Goal: Information Seeking & Learning: Find specific fact

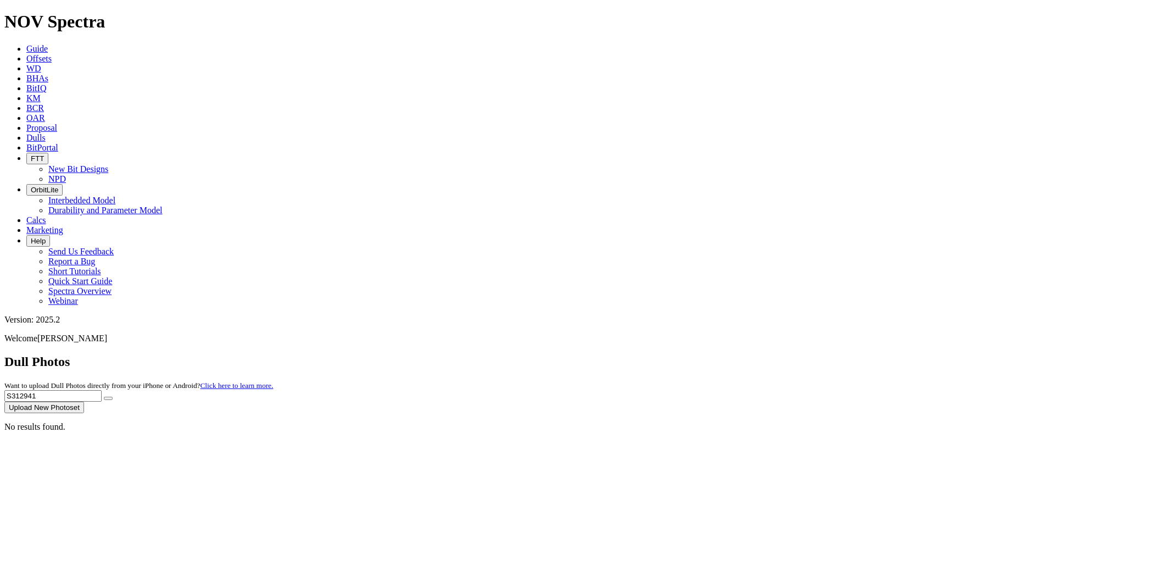
drag, startPoint x: 0, startPoint y: 0, endPoint x: 744, endPoint y: 59, distance: 746.3
click at [744, 354] on div "Dull Photos Want to upload Dull Photos directly from your iPhone or Android? Cl…" at bounding box center [585, 383] width 1163 height 59
click at [104, 397] on button "submit" at bounding box center [108, 398] width 9 height 3
drag, startPoint x: 979, startPoint y: 47, endPoint x: 661, endPoint y: 65, distance: 318.6
click at [662, 354] on div "Dull Photos Want to upload Dull Photos directly from your iPhone or Android? Cl…" at bounding box center [585, 383] width 1163 height 59
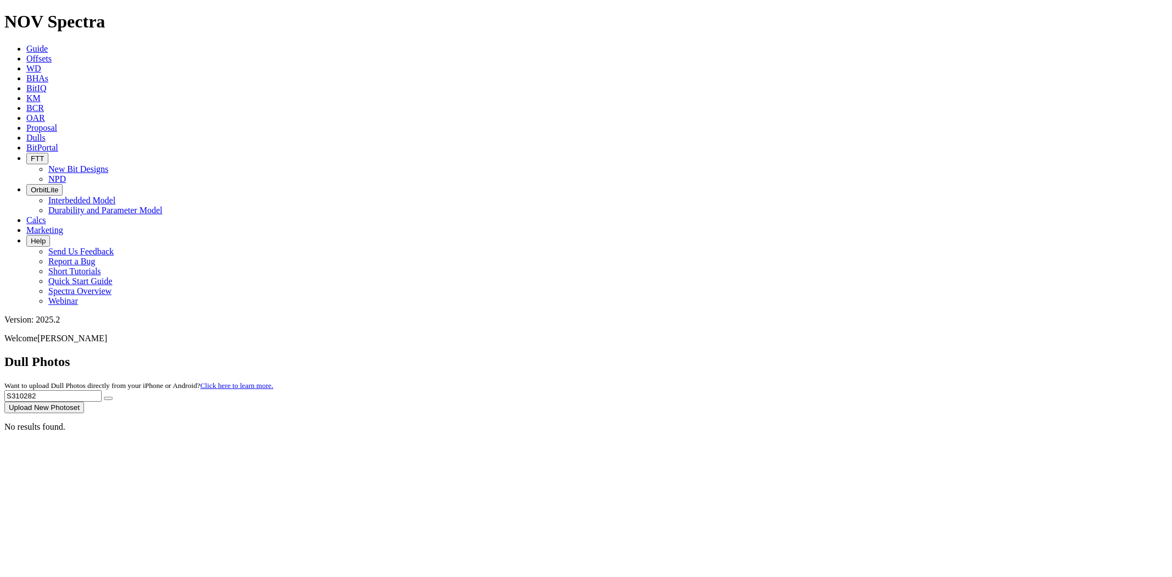
paste input "4390"
click at [104, 397] on button "submit" at bounding box center [108, 398] width 9 height 3
type input "S"
click at [102, 390] on input "text" at bounding box center [52, 396] width 97 height 12
paste input "S313291"
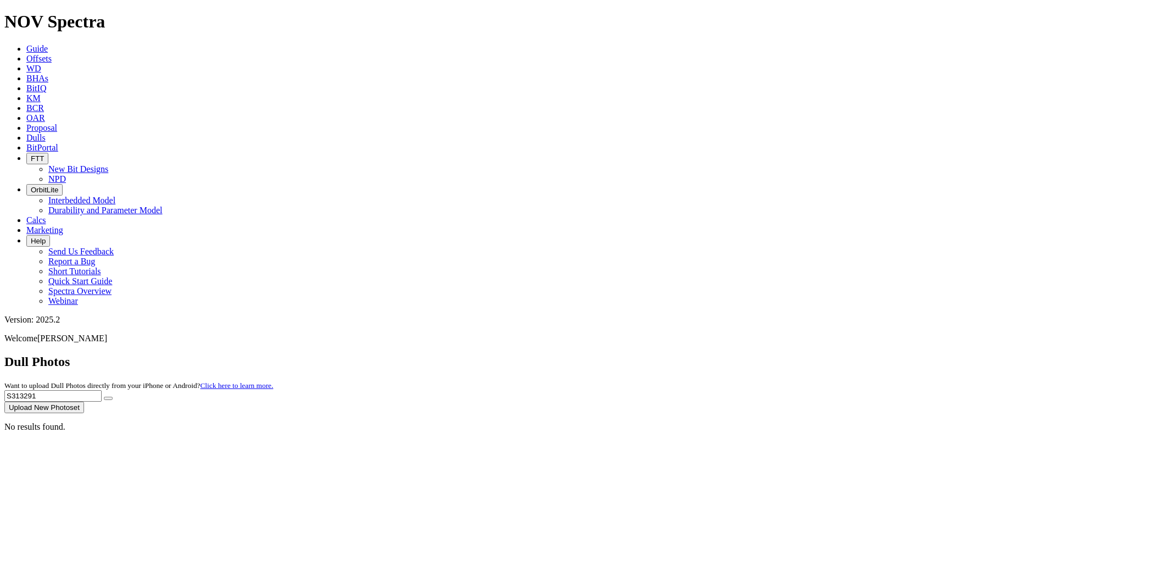
click at [104, 397] on button "submit" at bounding box center [108, 398] width 9 height 3
drag, startPoint x: 949, startPoint y: 52, endPoint x: 854, endPoint y: 53, distance: 95.1
click at [854, 354] on div "Dull Photos Want to upload Dull Photos directly from your iPhone or Android? Cl…" at bounding box center [585, 383] width 1163 height 59
paste input "4200"
click at [104, 397] on button "submit" at bounding box center [108, 398] width 9 height 3
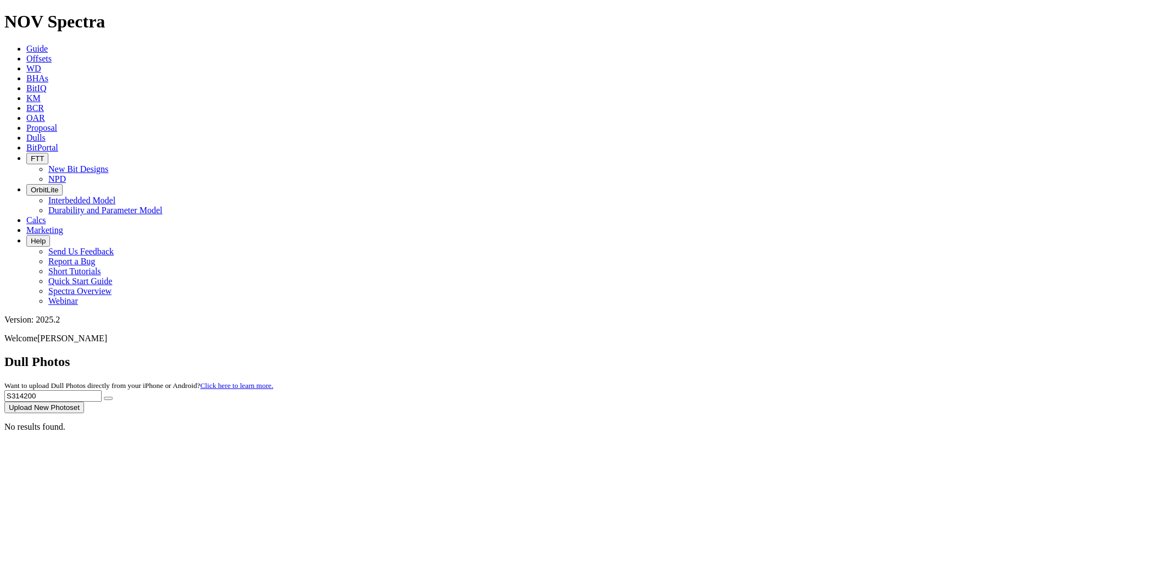
drag, startPoint x: 968, startPoint y: 44, endPoint x: 703, endPoint y: 64, distance: 265.6
click at [703, 354] on div "Dull Photos Want to upload Dull Photos directly from your iPhone or Android? Cl…" at bounding box center [585, 383] width 1163 height 59
paste input "3292"
click at [104, 397] on button "submit" at bounding box center [108, 398] width 9 height 3
drag, startPoint x: 952, startPoint y: 51, endPoint x: 765, endPoint y: 48, distance: 186.8
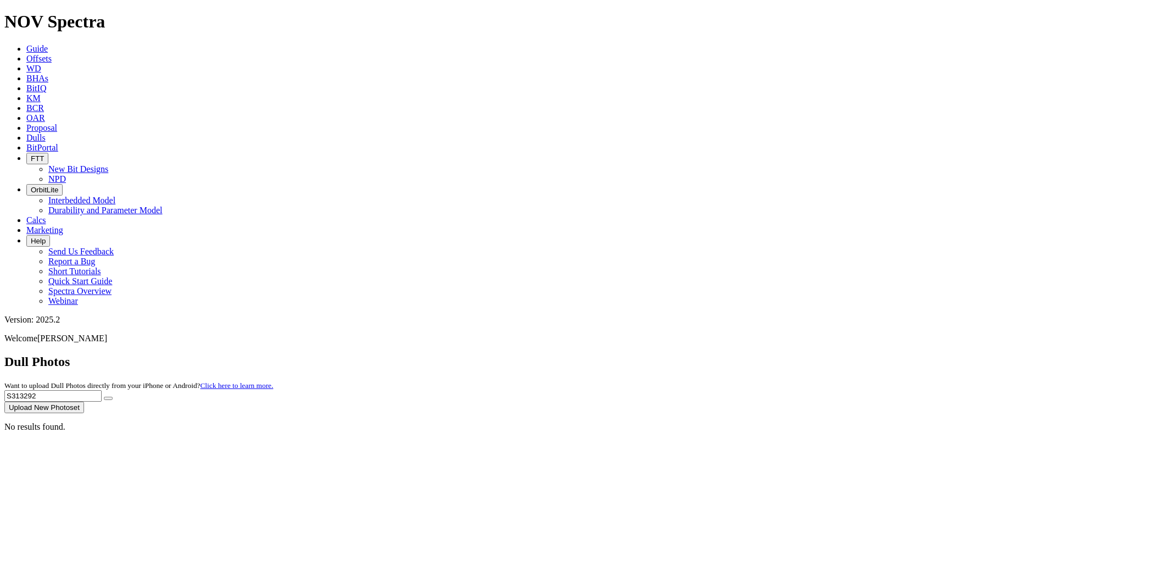
click at [765, 354] on div "Dull Photos Want to upload Dull Photos directly from your iPhone or Android? Cl…" at bounding box center [585, 383] width 1163 height 59
paste input "09888"
click at [104, 397] on button "submit" at bounding box center [108, 398] width 9 height 3
drag, startPoint x: 948, startPoint y: 52, endPoint x: 815, endPoint y: 59, distance: 132.6
click at [815, 354] on div "Dull Photos Want to upload Dull Photos directly from your iPhone or Android? Cl…" at bounding box center [585, 383] width 1163 height 59
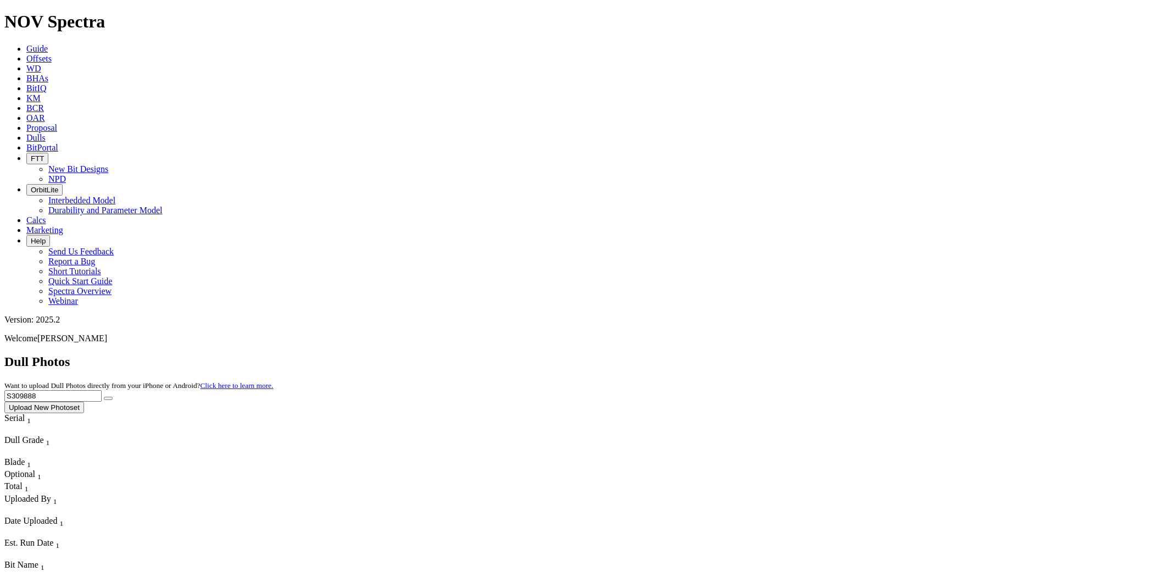
paste input "13597"
click at [104, 397] on button "submit" at bounding box center [108, 398] width 9 height 3
drag, startPoint x: 949, startPoint y: 51, endPoint x: 749, endPoint y: 53, distance: 200.6
click at [749, 354] on div "Dull Photos Want to upload Dull Photos directly from your iPhone or Android? Cl…" at bounding box center [585, 383] width 1163 height 59
paste input "2576"
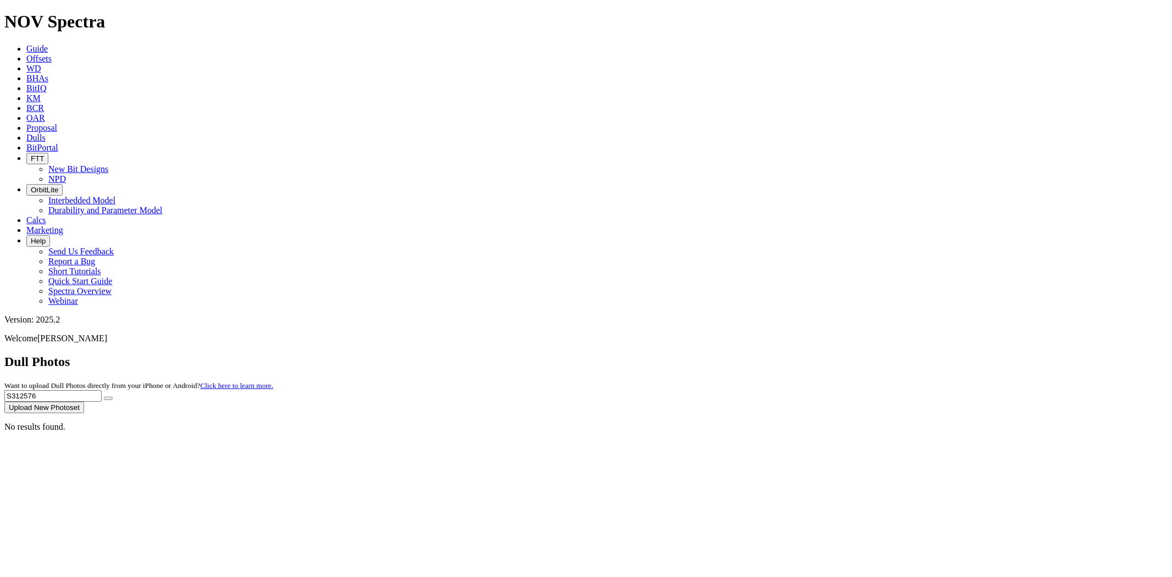
click at [104, 397] on button "submit" at bounding box center [108, 398] width 9 height 3
drag, startPoint x: 975, startPoint y: 48, endPoint x: 644, endPoint y: 48, distance: 331.3
click at [644, 354] on div "Dull Photos Want to upload Dull Photos directly from your iPhone or Android? Cl…" at bounding box center [585, 383] width 1163 height 59
paste input "0733"
click at [104, 397] on button "submit" at bounding box center [108, 398] width 9 height 3
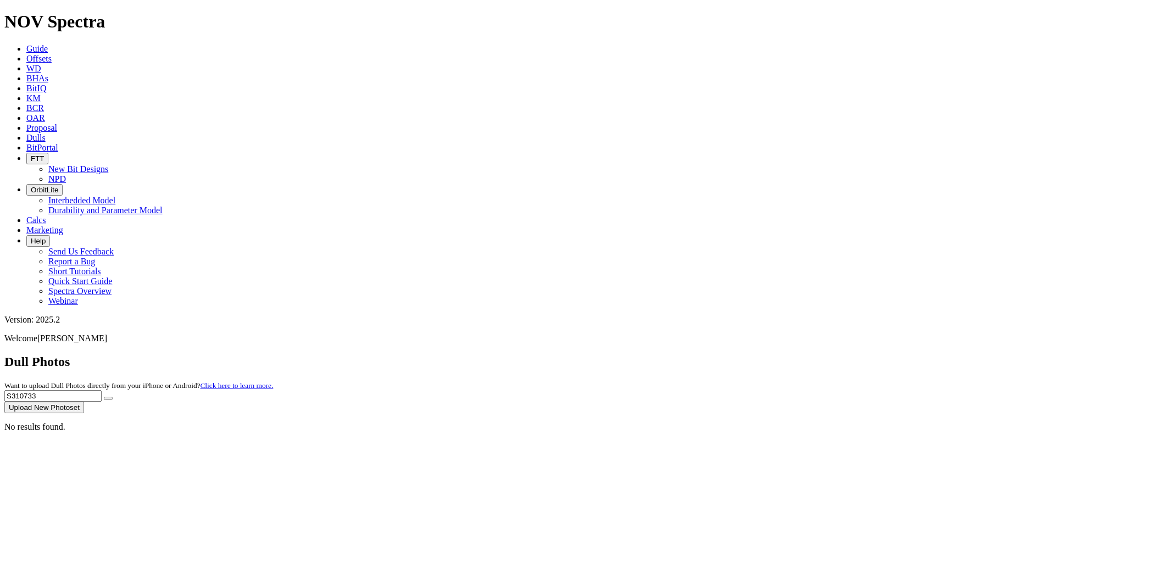
drag, startPoint x: 951, startPoint y: 52, endPoint x: 731, endPoint y: 50, distance: 219.2
click at [732, 354] on div "Dull Photos Want to upload Dull Photos directly from your iPhone or Android? Cl…" at bounding box center [585, 383] width 1163 height 59
paste input "3104"
click at [104, 397] on button "submit" at bounding box center [108, 398] width 9 height 3
drag, startPoint x: 952, startPoint y: 46, endPoint x: 890, endPoint y: 57, distance: 62.6
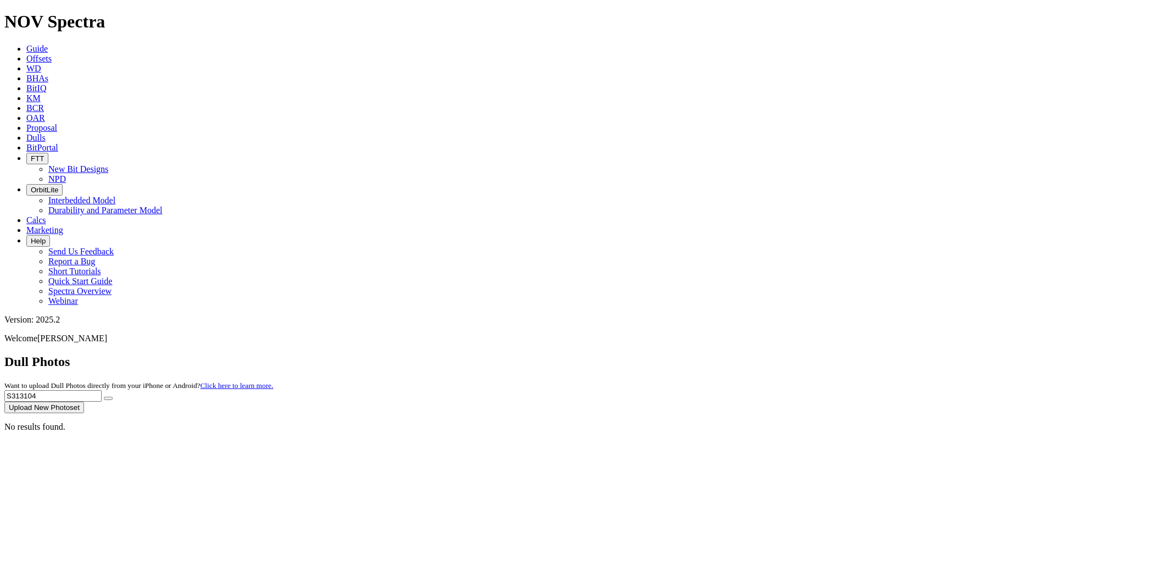
click at [890, 354] on div "Dull Photos Want to upload Dull Photos directly from your iPhone or Android? Cl…" at bounding box center [585, 383] width 1163 height 59
paste input "0499"
click at [104, 397] on button "submit" at bounding box center [108, 398] width 9 height 3
drag, startPoint x: 914, startPoint y: 48, endPoint x: 839, endPoint y: 48, distance: 74.7
click at [839, 354] on div "Dull Photos Want to upload Dull Photos directly from your iPhone or Android? Cl…" at bounding box center [585, 383] width 1163 height 59
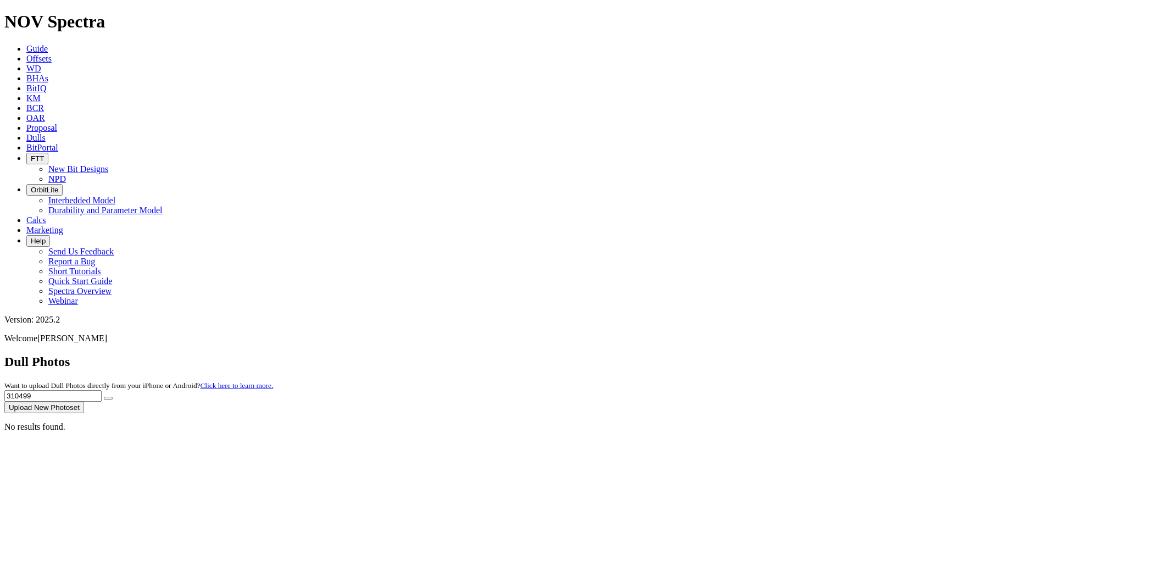
type input "310499"
click at [104, 397] on button "submit" at bounding box center [108, 398] width 9 height 3
drag, startPoint x: 955, startPoint y: 48, endPoint x: 688, endPoint y: 54, distance: 266.6
click at [688, 354] on div "Dull Photos Want to upload Dull Photos directly from your iPhone or Android? Cl…" at bounding box center [585, 383] width 1163 height 59
paste input "S31023"
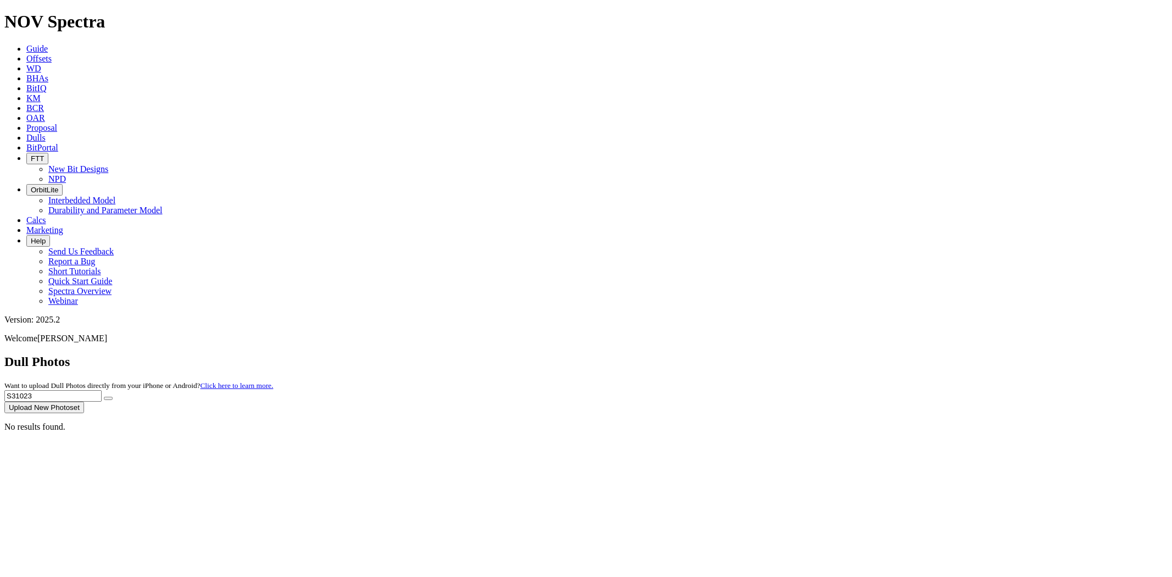
click at [104, 397] on button "submit" at bounding box center [108, 398] width 9 height 3
drag, startPoint x: 953, startPoint y: 47, endPoint x: 669, endPoint y: 44, distance: 284.1
click at [672, 354] on div "Dull Photos Want to upload Dull Photos directly from your iPhone or Android? Cl…" at bounding box center [585, 383] width 1163 height 59
paste input "1266"
type input "S311266"
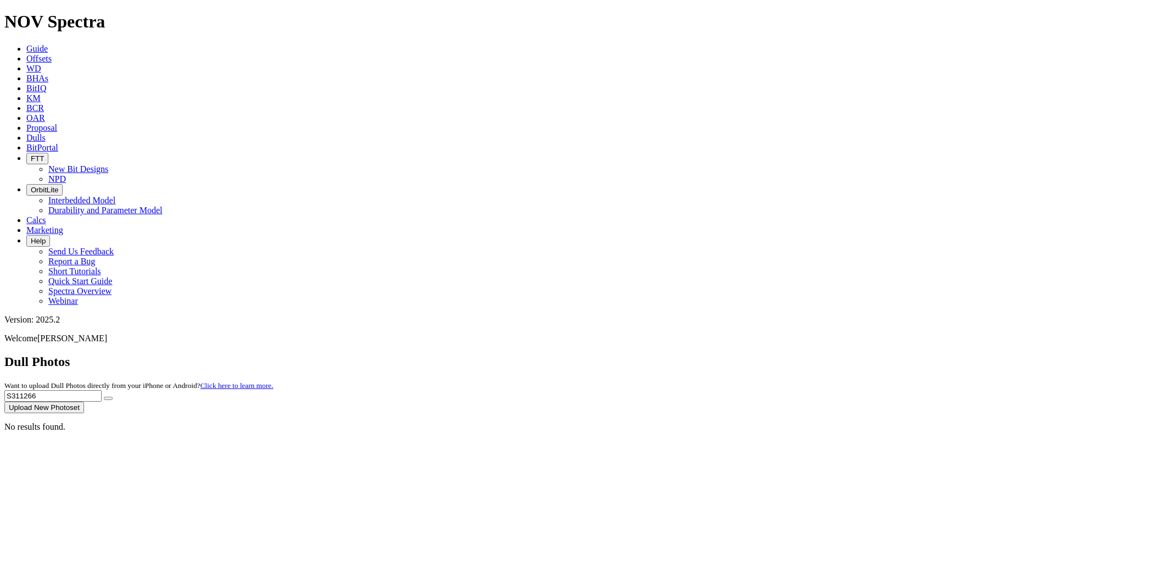
click at [104, 397] on button "submit" at bounding box center [108, 398] width 9 height 3
drag, startPoint x: 970, startPoint y: 47, endPoint x: 755, endPoint y: 52, distance: 214.9
click at [755, 354] on div "Dull Photos Want to upload Dull Photos directly from your iPhone or Android? Cl…" at bounding box center [585, 383] width 1163 height 59
paste input "S311266"
type input "S"
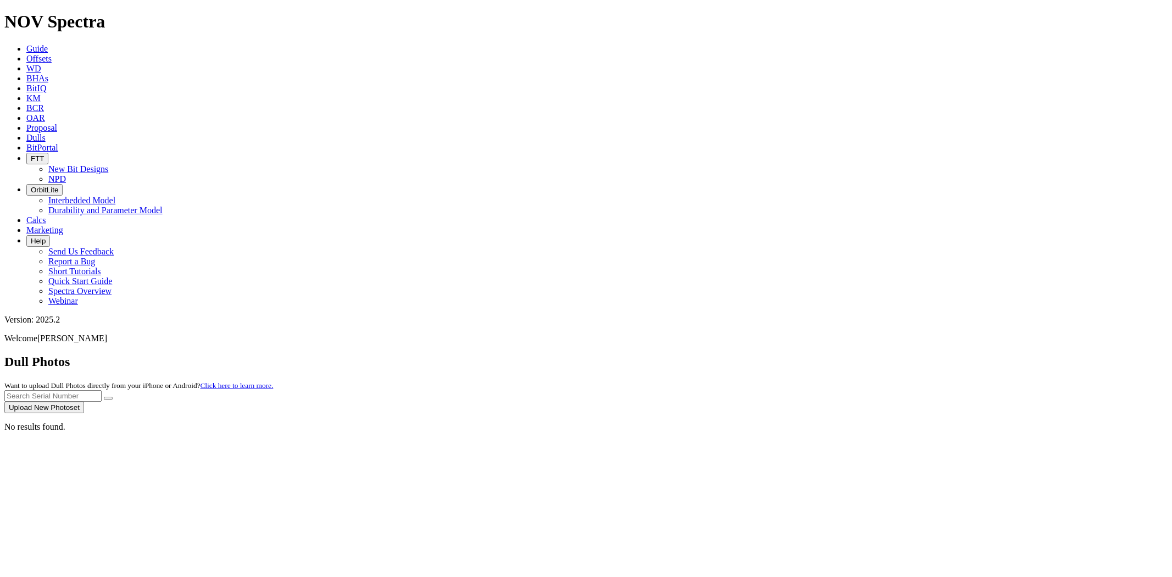
click at [102, 390] on input "text" at bounding box center [52, 396] width 97 height 12
paste input "S311908"
type input "S311908"
click at [104, 397] on button "submit" at bounding box center [108, 398] width 9 height 3
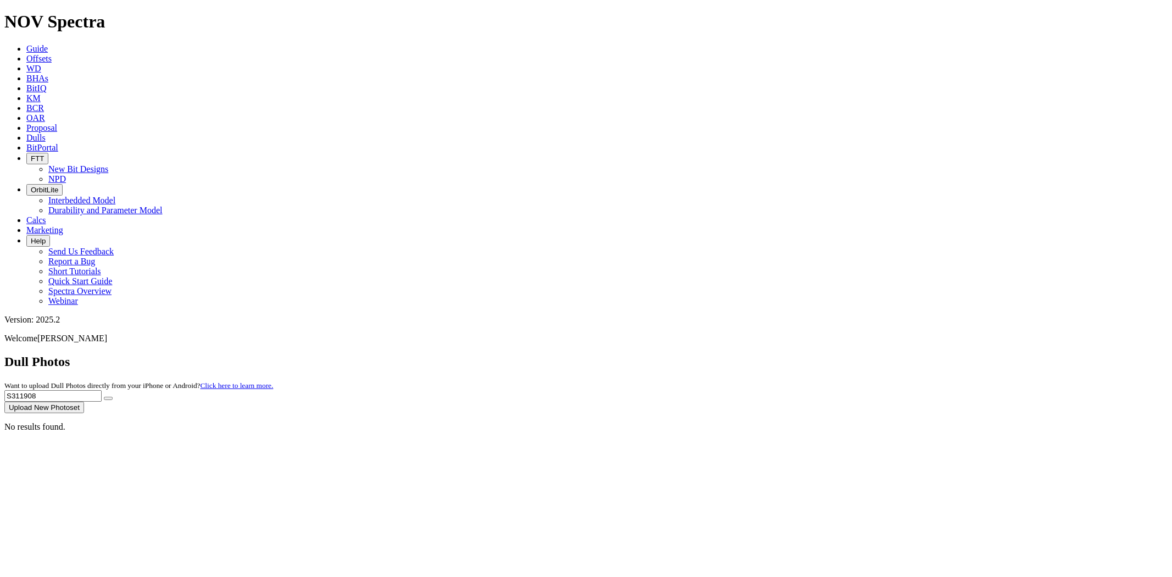
drag, startPoint x: 949, startPoint y: 52, endPoint x: 722, endPoint y: 61, distance: 227.1
click at [722, 354] on div "Dull Photos Want to upload Dull Photos directly from your iPhone or Android? Cl…" at bounding box center [585, 383] width 1163 height 59
click at [102, 390] on input "S311908" at bounding box center [52, 396] width 97 height 12
drag, startPoint x: 963, startPoint y: 48, endPoint x: 914, endPoint y: 48, distance: 48.4
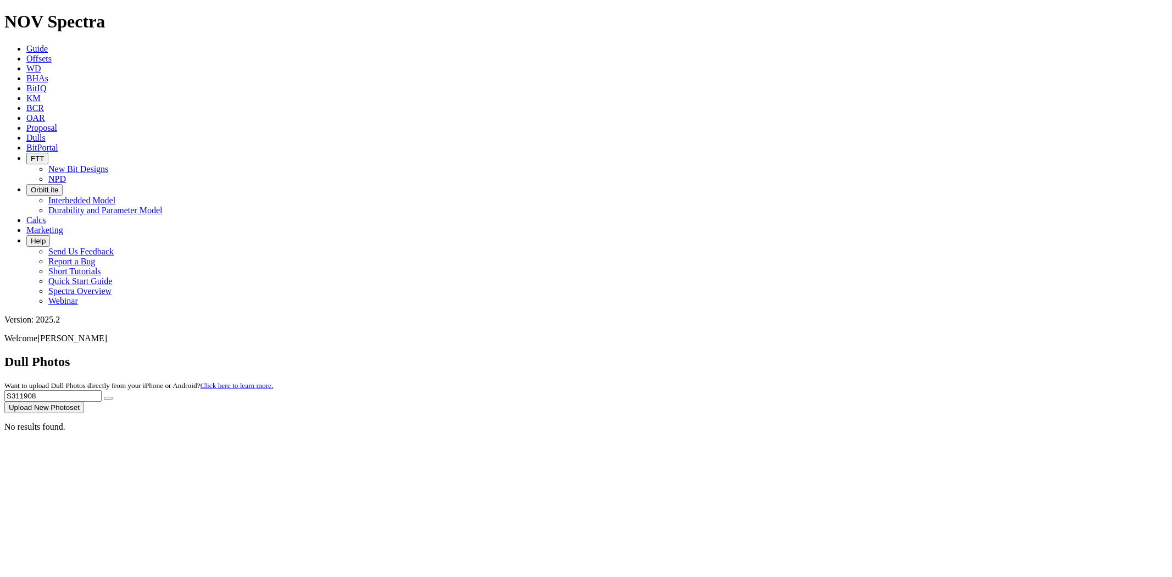
click at [832, 354] on div "Dull Photos Want to upload Dull Photos directly from your iPhone or Android? Cl…" at bounding box center [585, 383] width 1163 height 59
click at [102, 390] on input "text" at bounding box center [52, 396] width 97 height 12
paste input "S296154"
click at [104, 397] on button "submit" at bounding box center [108, 398] width 9 height 3
drag, startPoint x: 959, startPoint y: 47, endPoint x: 809, endPoint y: 51, distance: 150.0
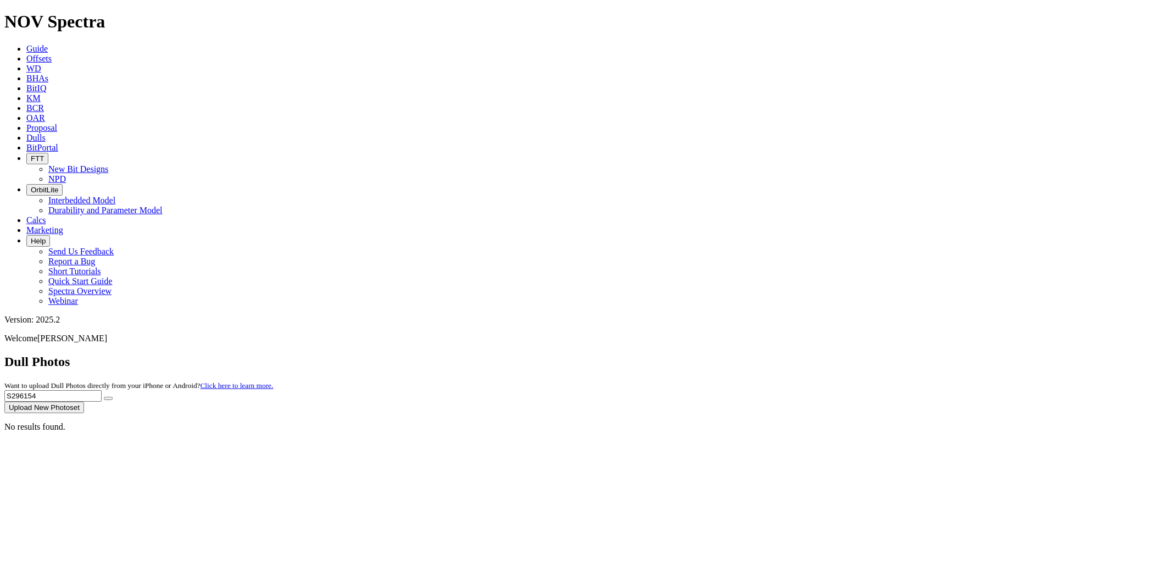
click at [815, 354] on div "Dull Photos Want to upload Dull Photos directly from your iPhone or Android? Cl…" at bounding box center [585, 383] width 1163 height 59
paste input "309079"
click at [104, 397] on button "submit" at bounding box center [108, 398] width 9 height 3
drag, startPoint x: 896, startPoint y: 55, endPoint x: 724, endPoint y: 59, distance: 172.6
click at [724, 354] on div "Dull Photos Want to upload Dull Photos directly from your iPhone or Android? Cl…" at bounding box center [585, 383] width 1163 height 59
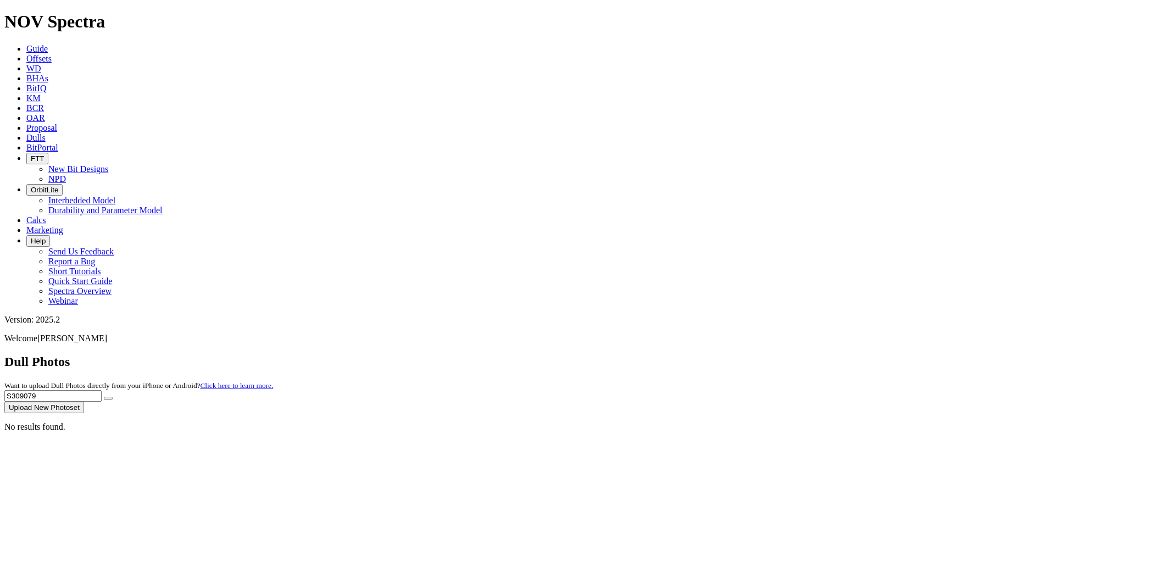
paste input "8415"
click at [104, 397] on button "submit" at bounding box center [108, 398] width 9 height 3
drag, startPoint x: 952, startPoint y: 48, endPoint x: 845, endPoint y: 62, distance: 108.6
click at [845, 354] on div "Dull Photos Want to upload Dull Photos directly from your iPhone or Android? Cl…" at bounding box center [585, 383] width 1163 height 59
paste input "908"
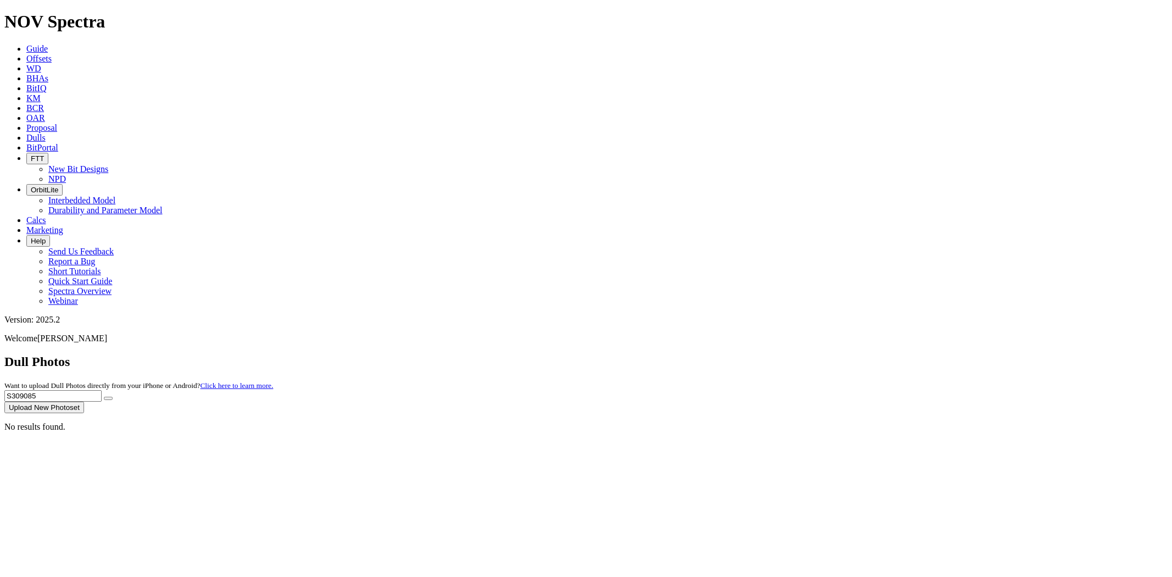
type input "S309085"
click at [104, 397] on button "submit" at bounding box center [108, 398] width 9 height 3
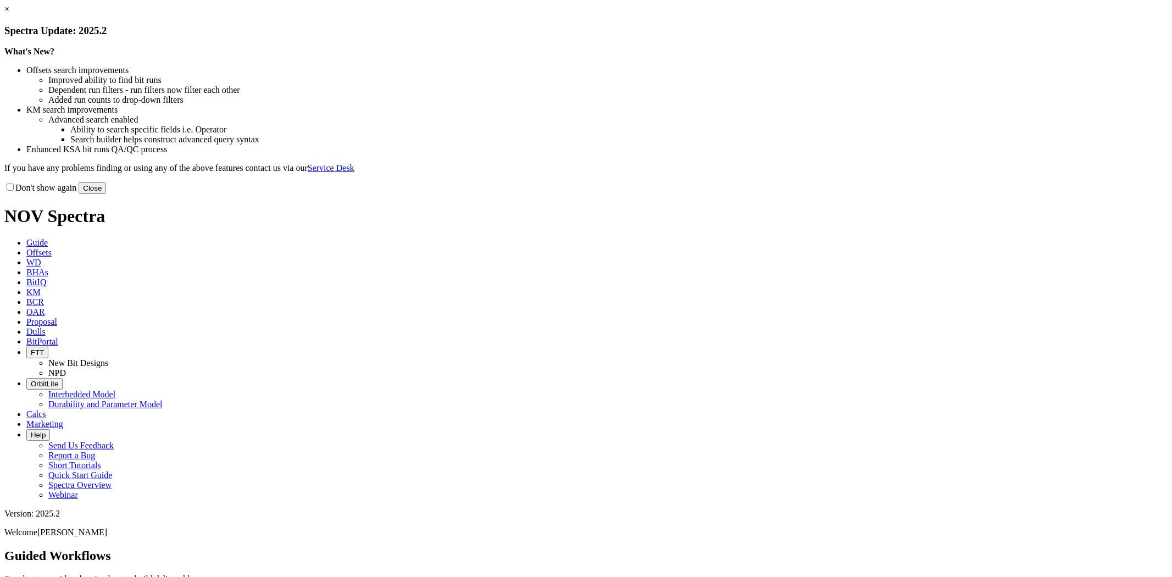
drag, startPoint x: 817, startPoint y: 87, endPoint x: 616, endPoint y: 55, distance: 203.1
click at [9, 14] on link "×" at bounding box center [6, 8] width 5 height 9
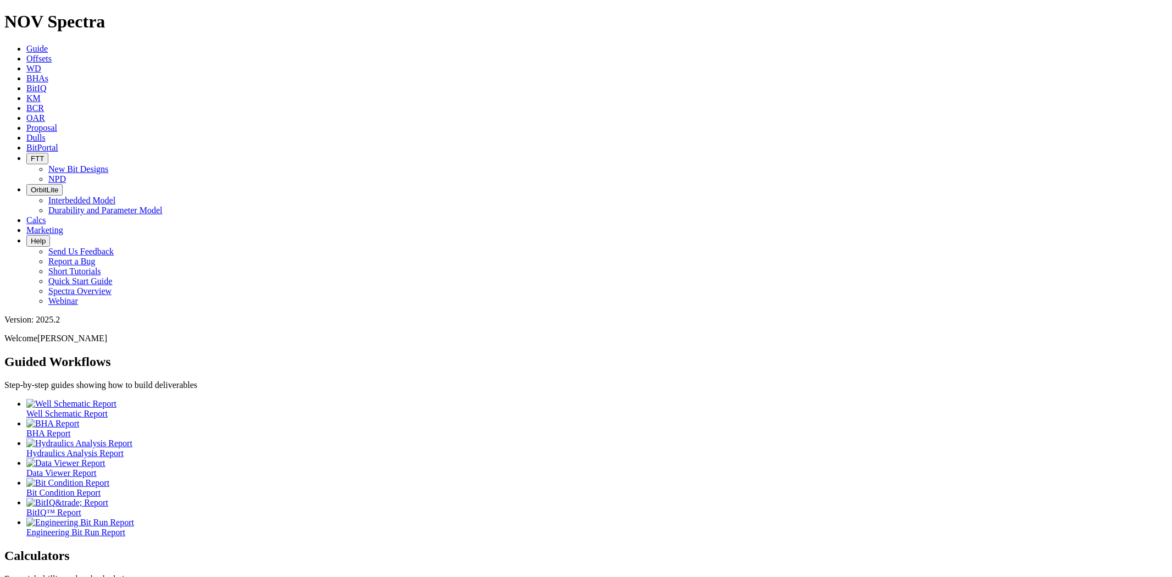
click at [26, 133] on icon at bounding box center [26, 137] width 0 height 9
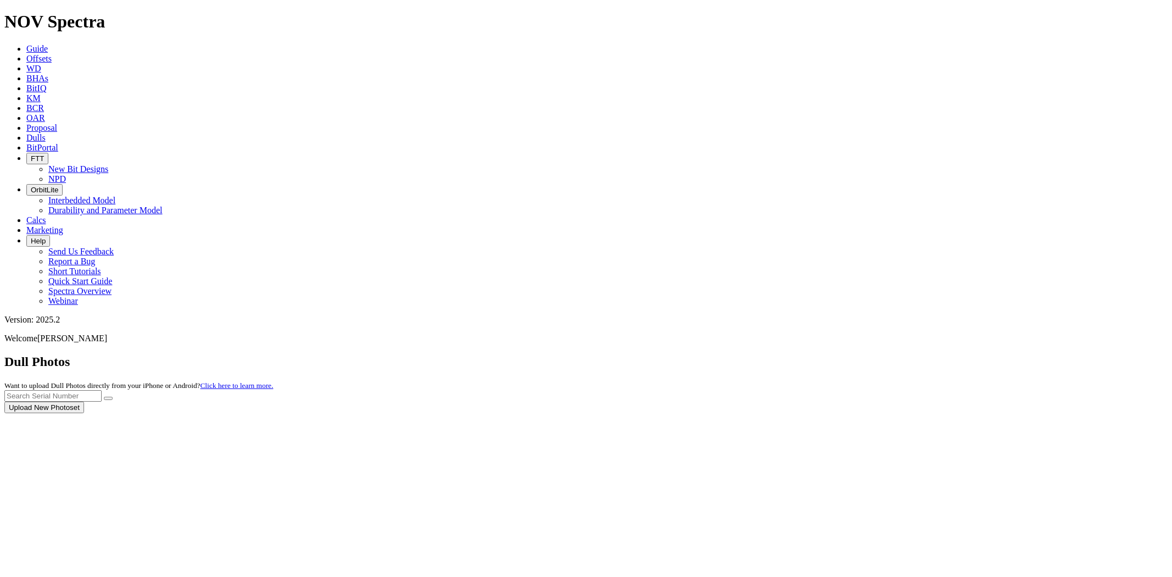
click at [924, 413] on div at bounding box center [585, 413] width 1163 height 0
click at [102, 390] on input "text" at bounding box center [52, 396] width 97 height 12
paste input "S308421"
click at [104, 397] on button "submit" at bounding box center [108, 398] width 9 height 3
drag, startPoint x: 944, startPoint y: 46, endPoint x: 843, endPoint y: 66, distance: 102.5
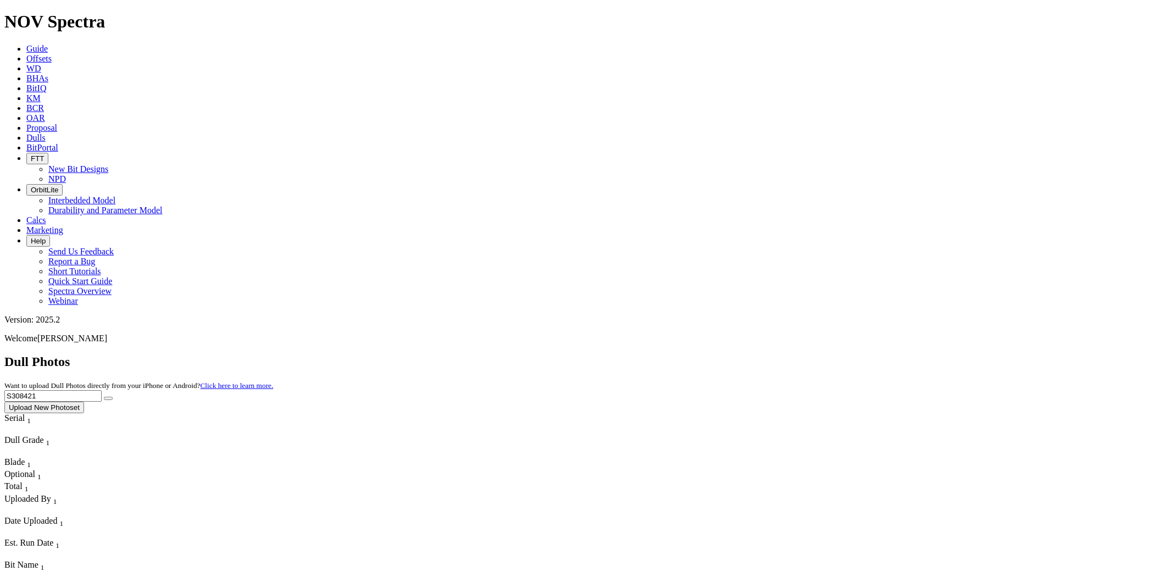
paste input "T303812"
click at [104, 397] on button "submit" at bounding box center [108, 398] width 9 height 3
drag, startPoint x: 891, startPoint y: 61, endPoint x: 809, endPoint y: 66, distance: 82.1
click at [809, 354] on dull-photos-search "Dull Photos Want to upload Dull Photos directly from your iPhone or Android? Cl…" at bounding box center [585, 392] width 1163 height 77
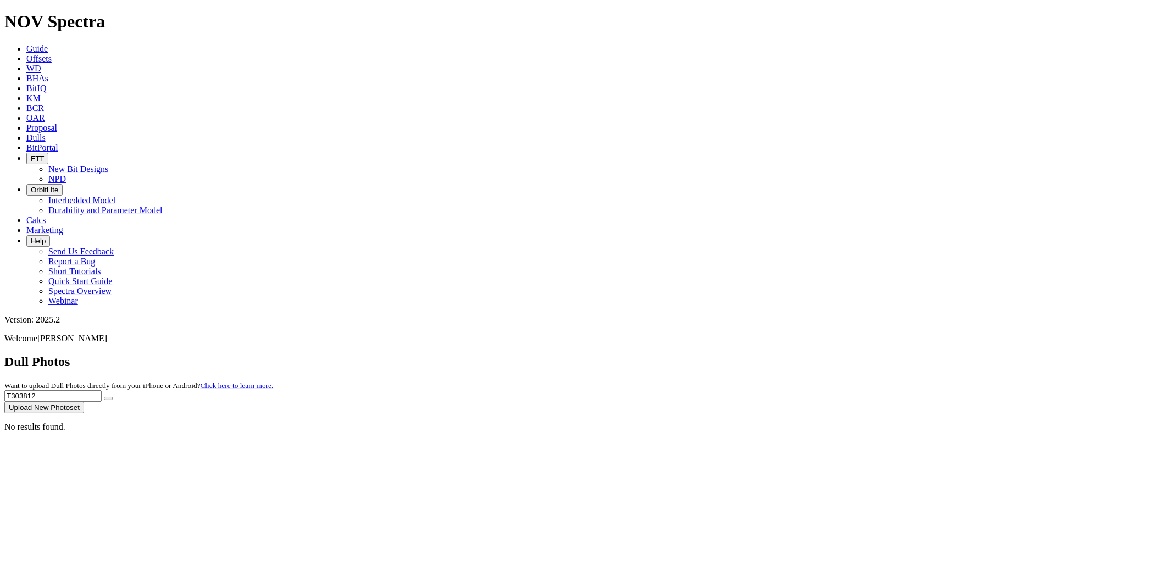
paste input "S310735"
click at [104, 397] on button "submit" at bounding box center [108, 398] width 9 height 3
drag, startPoint x: 942, startPoint y: 50, endPoint x: 803, endPoint y: 48, distance: 139.0
click at [803, 354] on div "Dull Photos Want to upload Dull Photos directly from your iPhone or Android? Cl…" at bounding box center [585, 383] width 1163 height 59
paste input "2564"
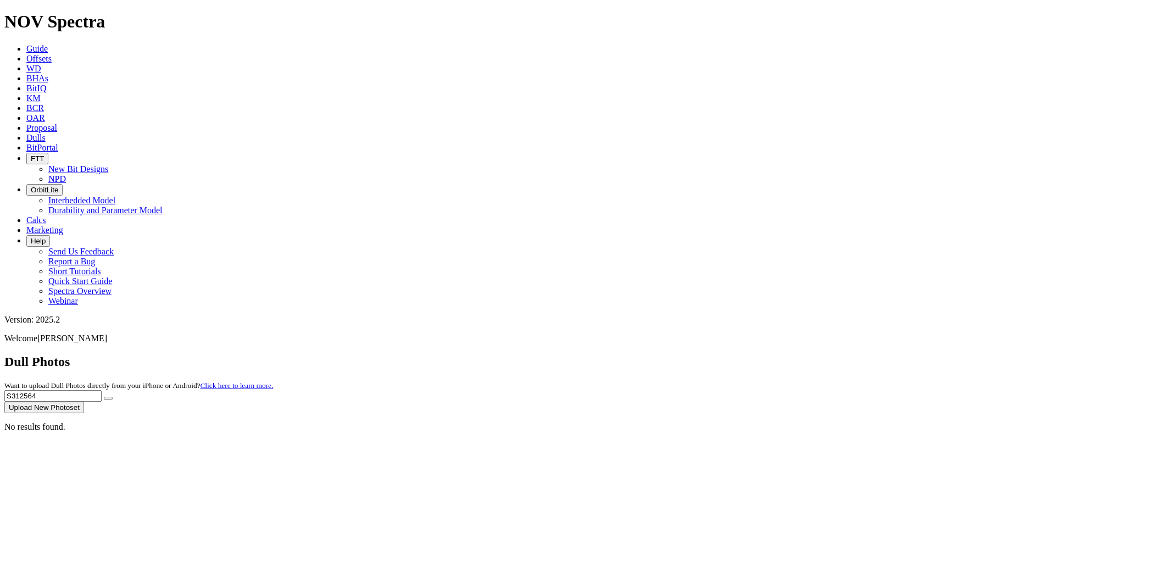
click at [104, 397] on button "submit" at bounding box center [108, 398] width 9 height 3
drag, startPoint x: 916, startPoint y: 46, endPoint x: 860, endPoint y: 48, distance: 55.5
click at [861, 354] on div "Dull Photos Want to upload Dull Photos directly from your iPhone or Android? Cl…" at bounding box center [585, 383] width 1163 height 59
paste input "1906"
click at [104, 397] on button "submit" at bounding box center [108, 398] width 9 height 3
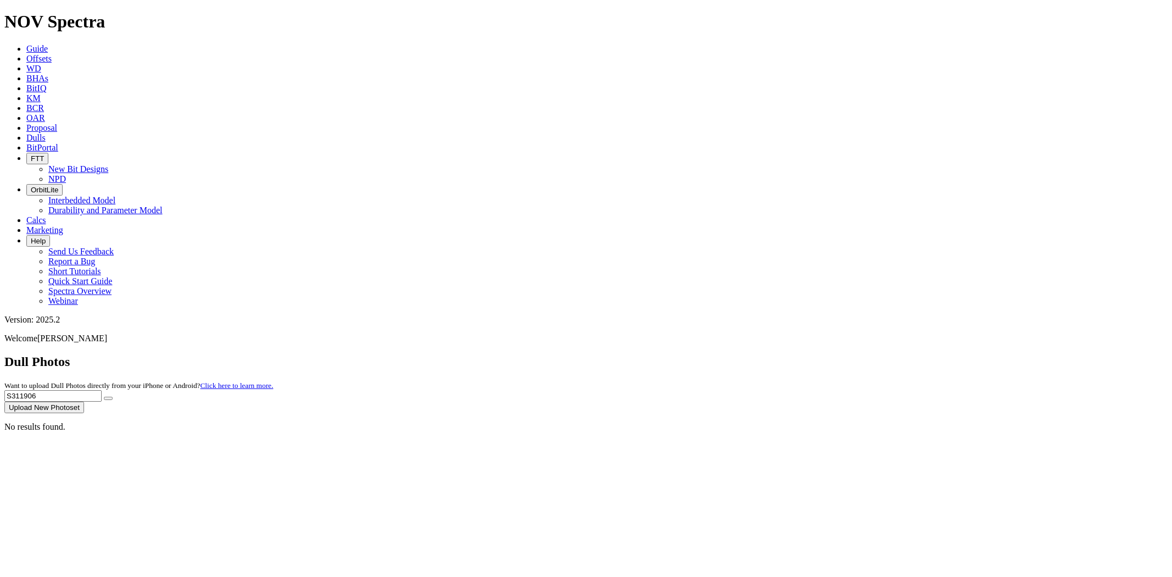
drag, startPoint x: 954, startPoint y: 55, endPoint x: 812, endPoint y: 51, distance: 141.8
click at [812, 354] on div "Dull Photos Want to upload Dull Photos directly from your iPhone or Android? Cl…" at bounding box center [585, 383] width 1163 height 59
paste input "09079"
click at [104, 397] on button "submit" at bounding box center [108, 398] width 9 height 3
type input "S"
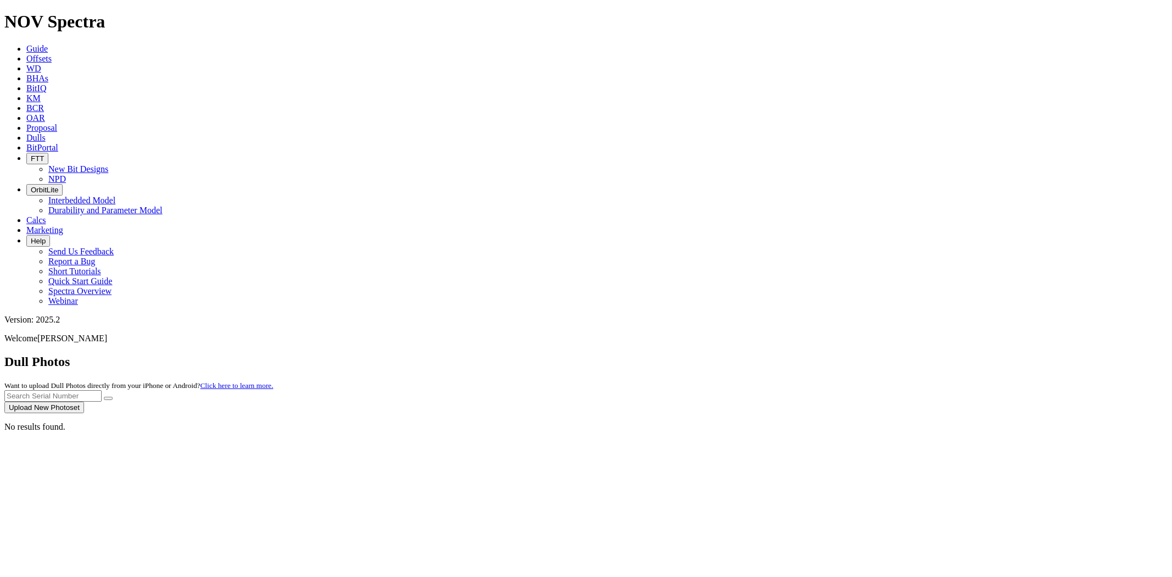
drag, startPoint x: 1070, startPoint y: 153, endPoint x: 1044, endPoint y: 140, distance: 29.0
click at [1069, 422] on div "No results found." at bounding box center [585, 427] width 1163 height 10
click at [102, 390] on input "text" at bounding box center [52, 396] width 97 height 12
paste input "S309079"
type input "S309079"
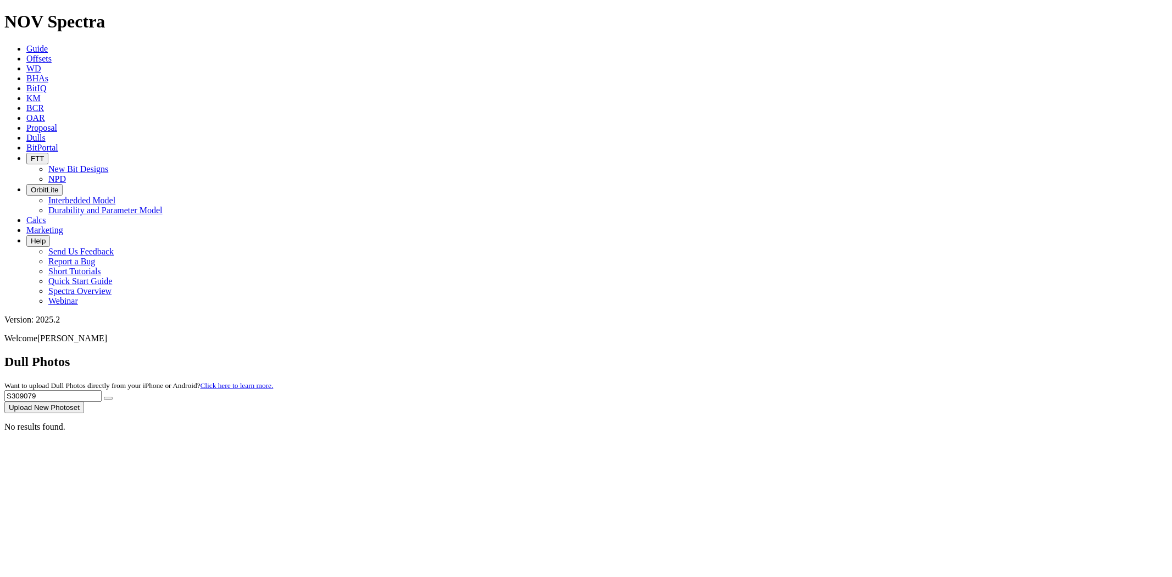
click at [104, 397] on button "submit" at bounding box center [108, 398] width 9 height 3
